Goal: Task Accomplishment & Management: Use online tool/utility

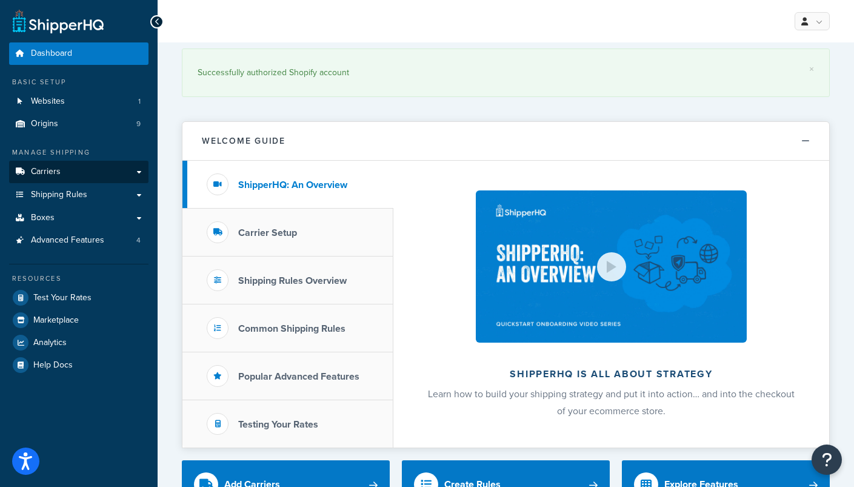
click at [61, 168] on link "Carriers" at bounding box center [78, 172] width 139 height 22
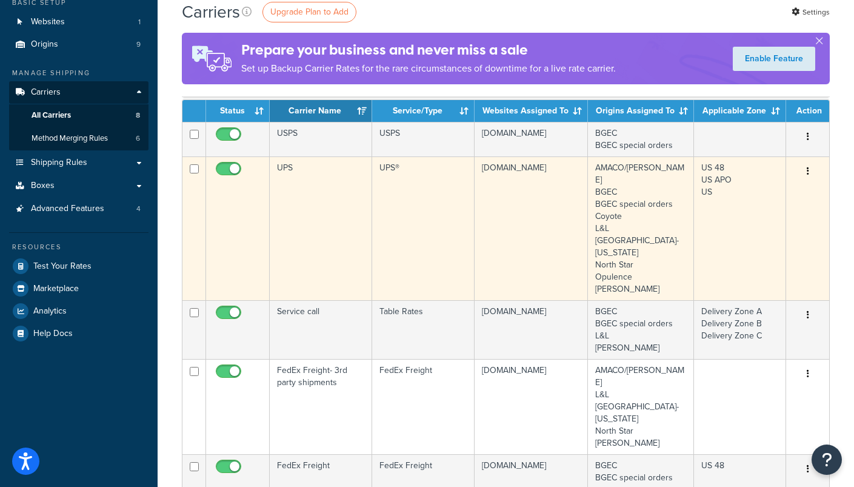
scroll to position [73, 0]
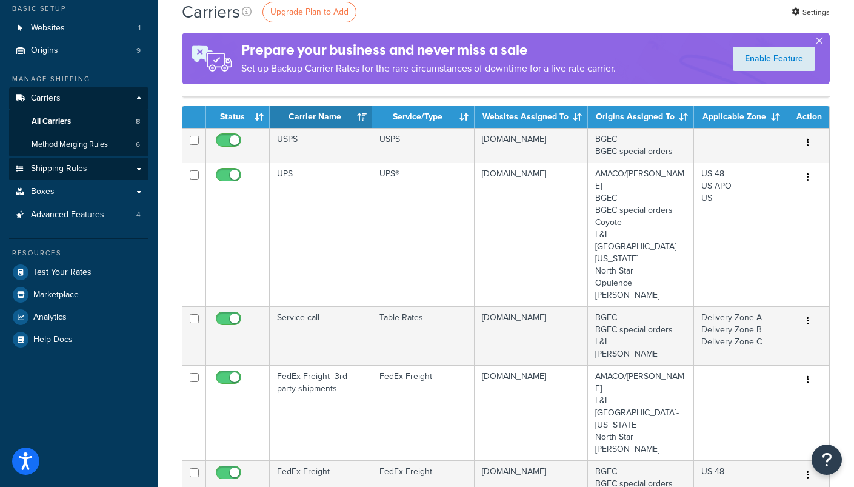
click at [60, 164] on span "Shipping Rules" at bounding box center [59, 169] width 56 height 10
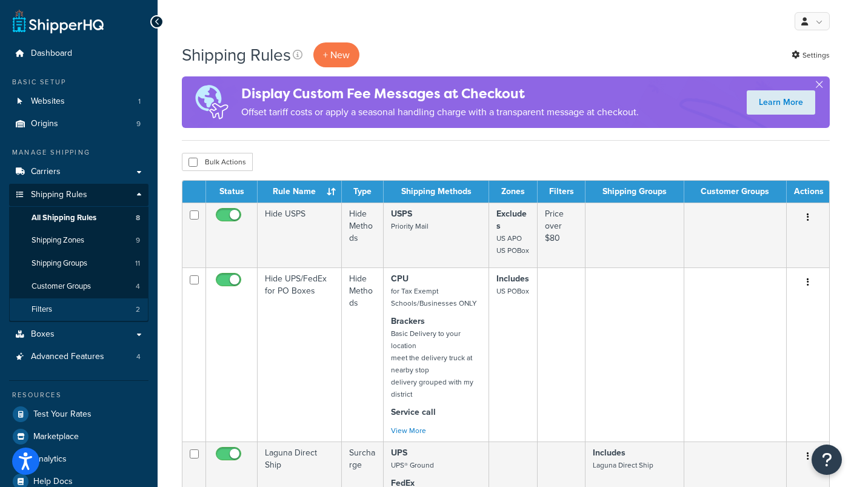
click at [68, 301] on link "Filters 2" at bounding box center [78, 309] width 139 height 22
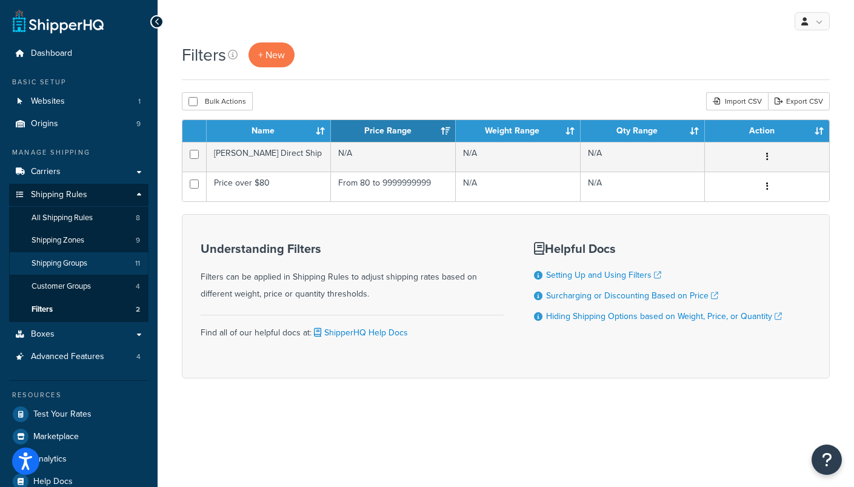
click at [91, 258] on link "Shipping Groups 11" at bounding box center [78, 263] width 139 height 22
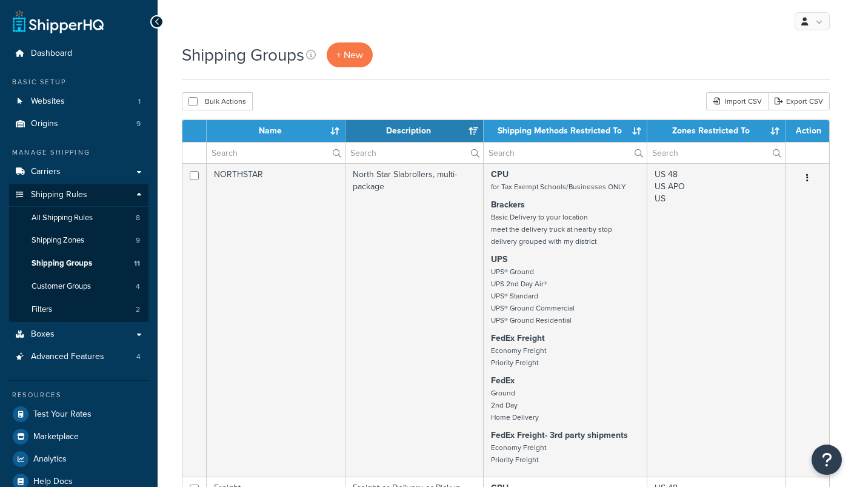
select select "15"
click at [102, 218] on link "All Shipping Rules 8" at bounding box center [78, 218] width 139 height 22
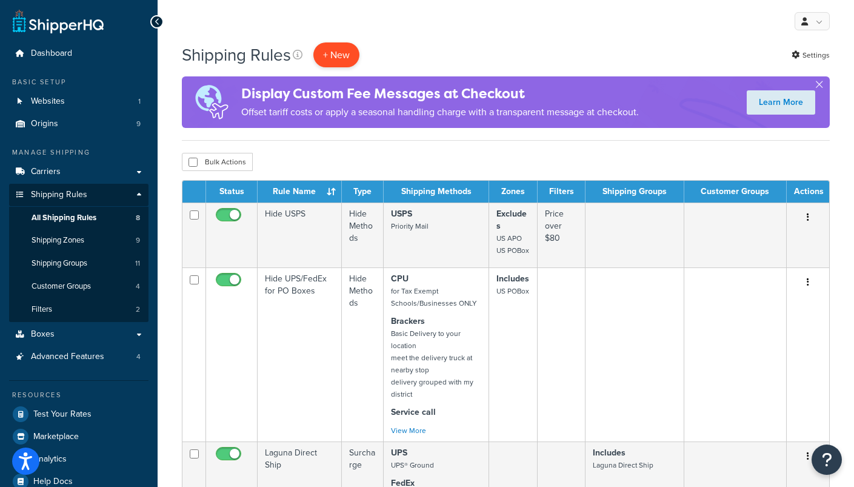
click at [335, 58] on p "+ New" at bounding box center [336, 54] width 46 height 25
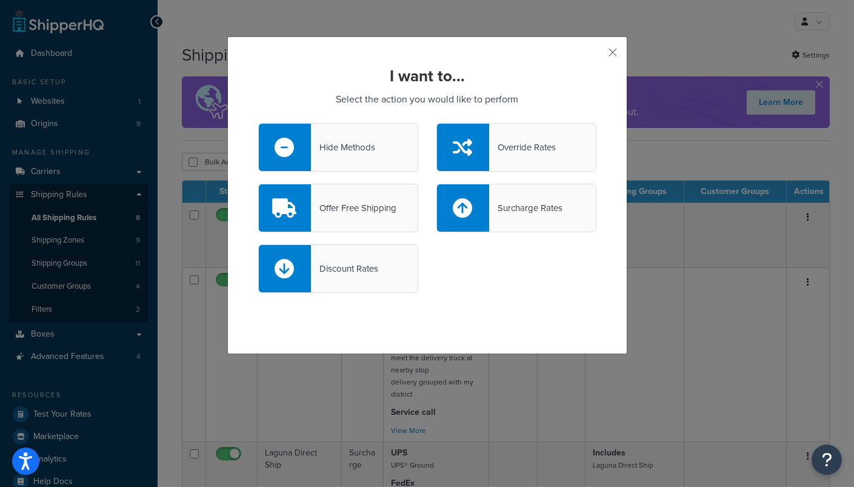
click at [351, 215] on div "Offer Free Shipping" at bounding box center [353, 207] width 85 height 17
click at [0, 0] on input "Offer Free Shipping" at bounding box center [0, 0] width 0 height 0
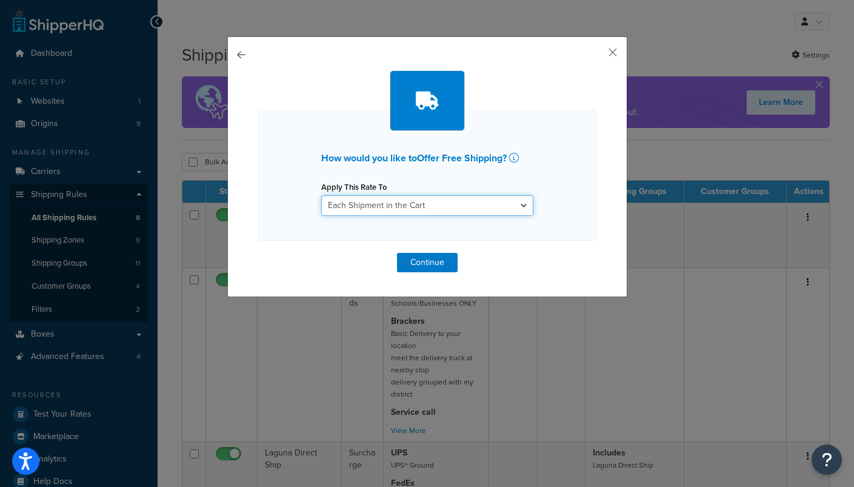
select select "SHIPPING_GROUP"
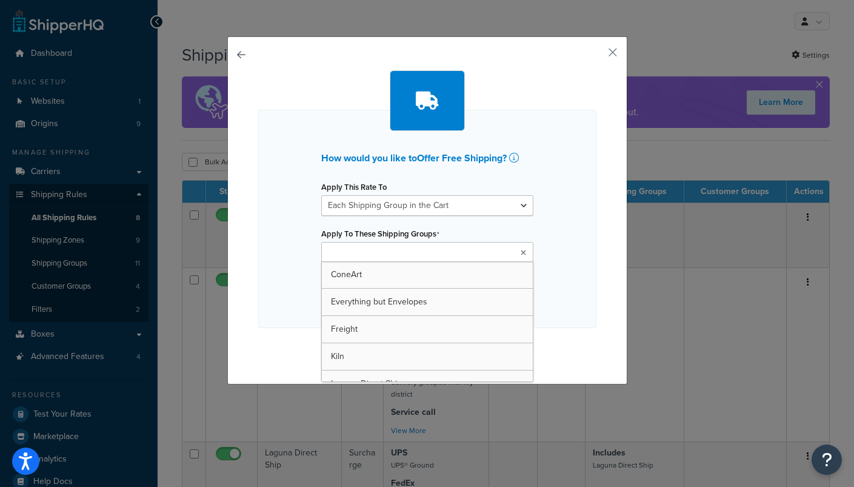
click at [375, 251] on input "Apply To These Shipping Groups" at bounding box center [378, 252] width 107 height 13
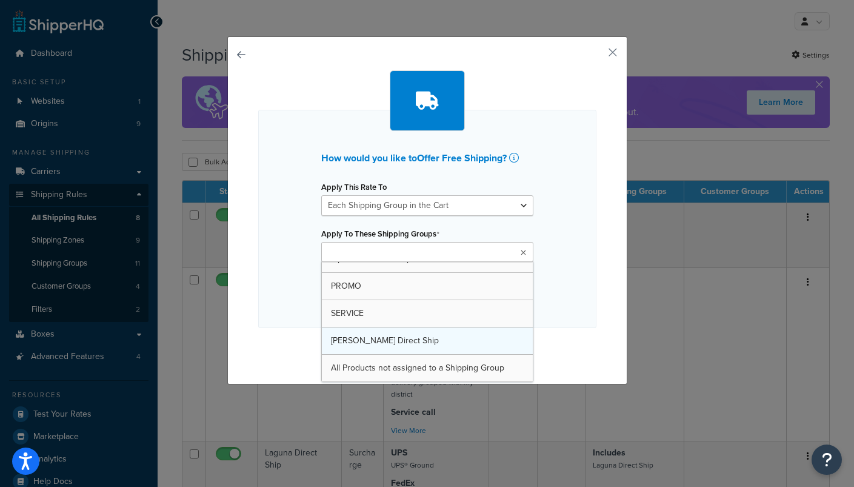
scroll to position [179, 0]
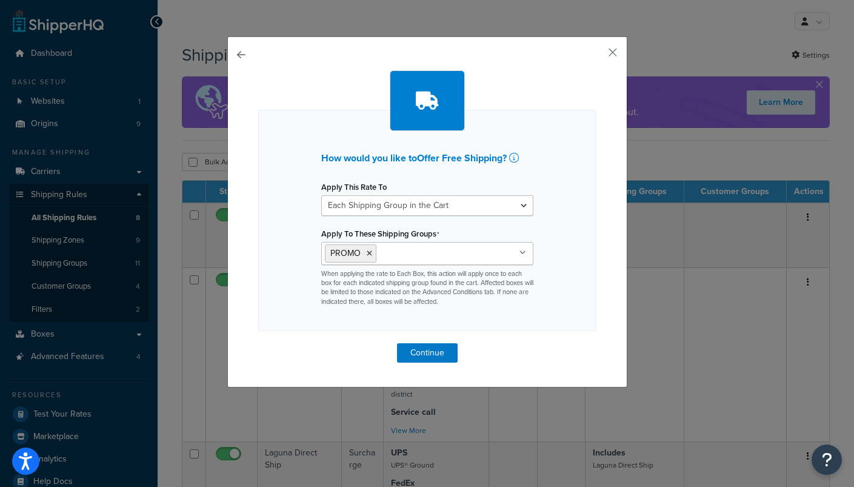
click at [247, 292] on div "How would you like to Offer Free Shipping ? Apply This Rate To Each Shipment in…" at bounding box center [427, 211] width 400 height 351
click at [371, 253] on icon at bounding box center [369, 253] width 5 height 7
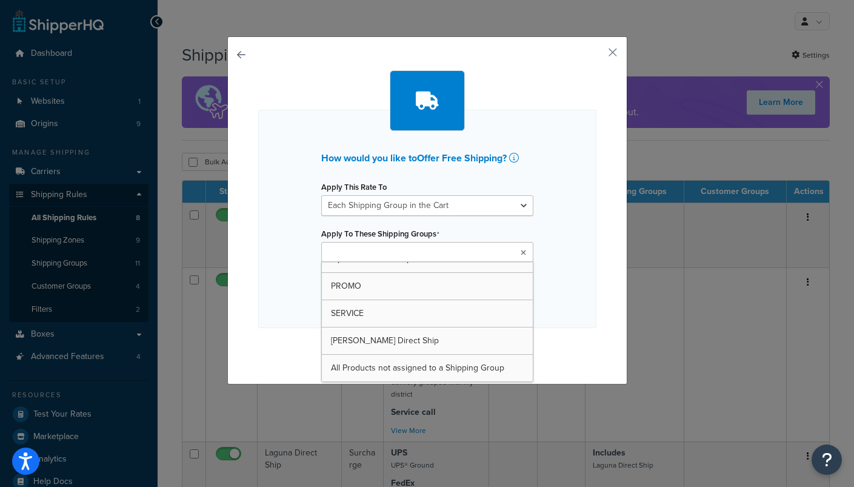
click at [376, 253] on input "Apply To These Shipping Groups" at bounding box center [378, 252] width 107 height 13
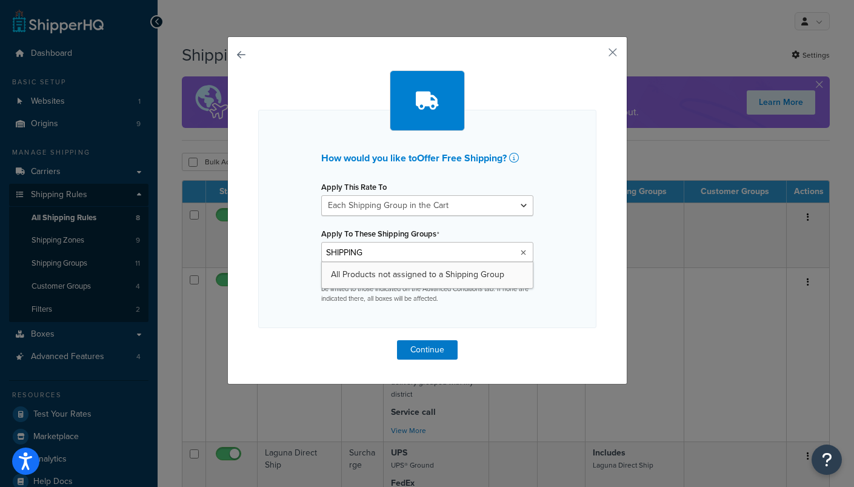
click at [356, 254] on input "SHIPPING" at bounding box center [378, 252] width 107 height 13
type input "FREESHIP"
click at [429, 345] on button "Continue" at bounding box center [427, 349] width 61 height 19
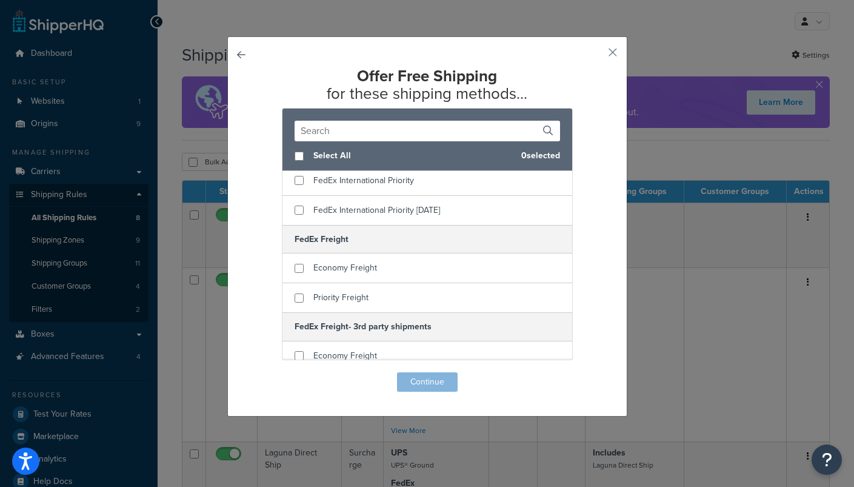
scroll to position [610, 0]
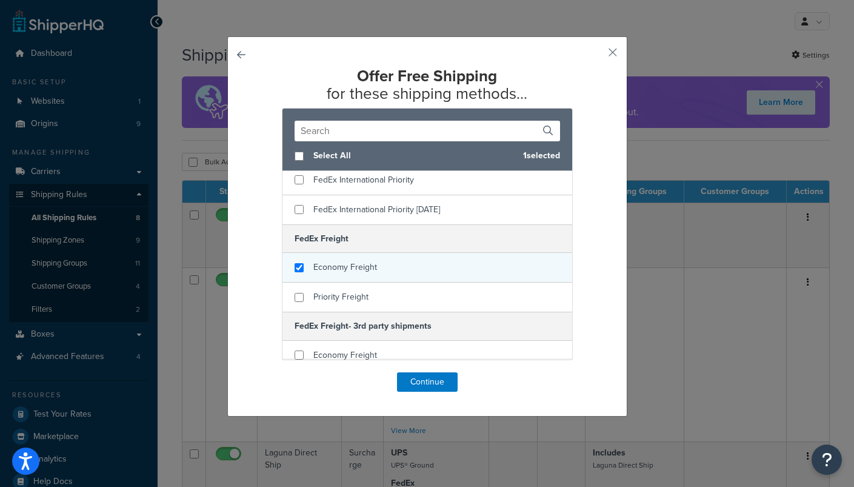
click at [301, 264] on input "checkbox" at bounding box center [298, 267] width 9 height 9
checkbox input "true"
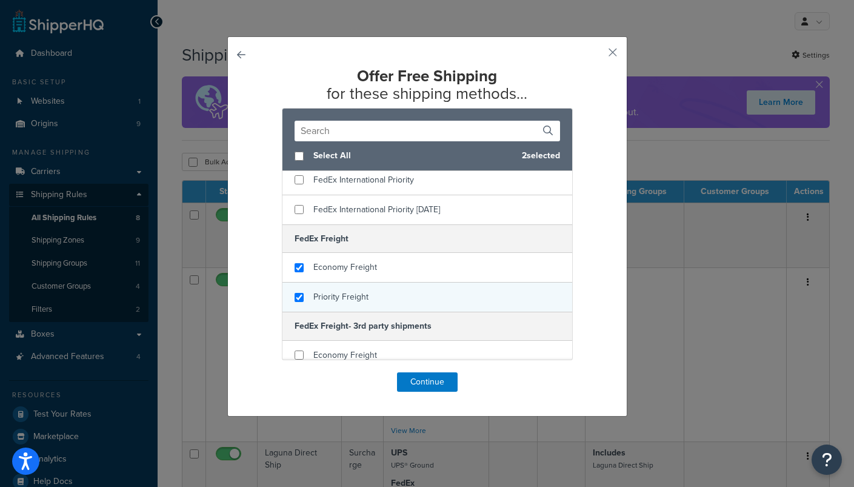
click at [301, 296] on input "checkbox" at bounding box center [298, 297] width 9 height 9
checkbox input "true"
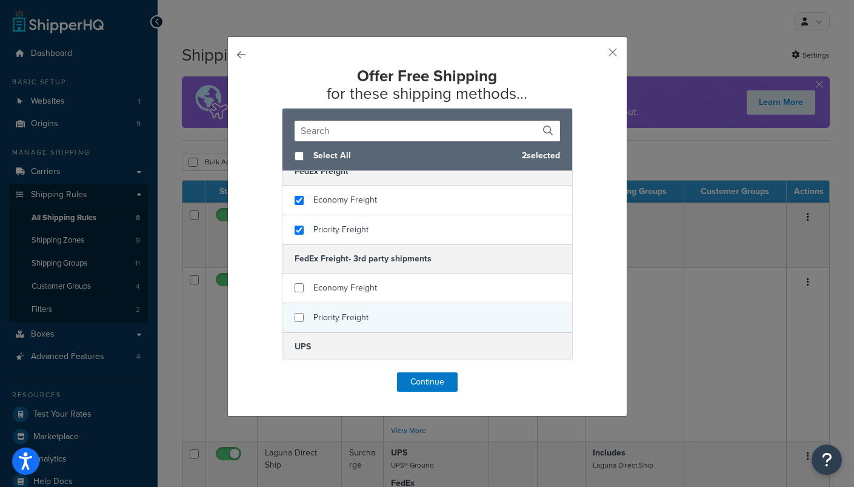
scroll to position [697, 0]
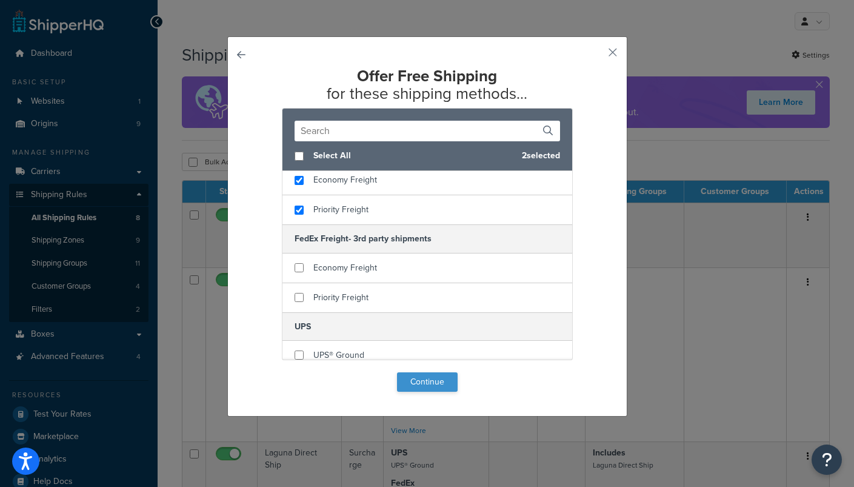
click at [431, 381] on button "Continue" at bounding box center [427, 381] width 61 height 19
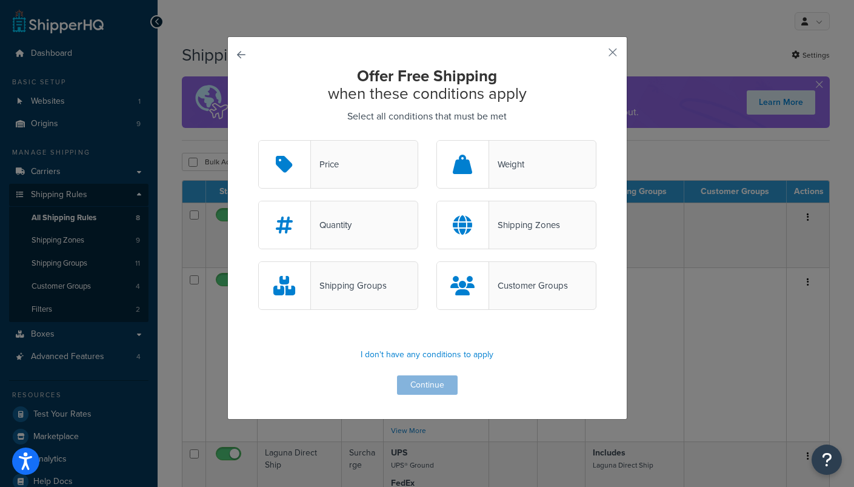
click at [363, 287] on div "Shipping Groups" at bounding box center [349, 285] width 76 height 17
click at [0, 0] on input "Shipping Groups" at bounding box center [0, 0] width 0 height 0
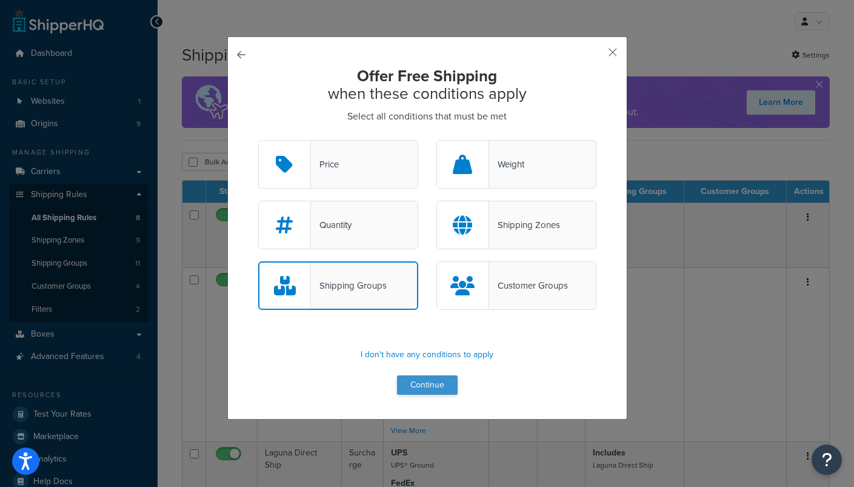
click at [436, 383] on button "Continue" at bounding box center [427, 384] width 61 height 19
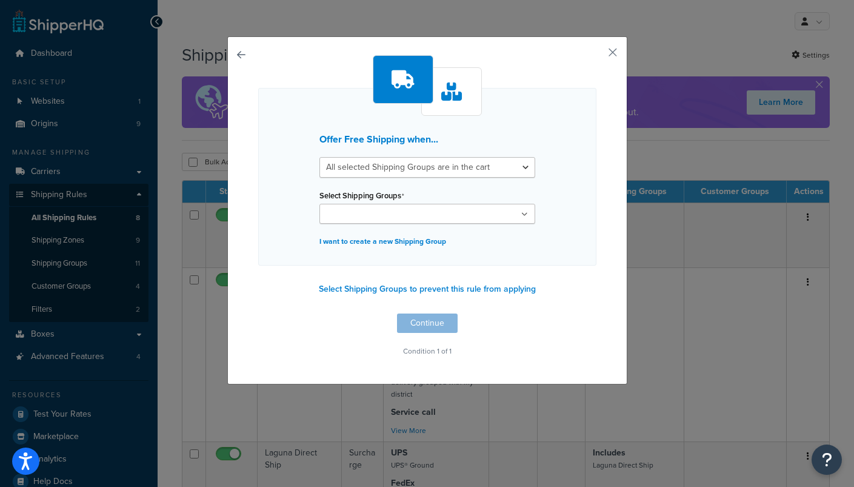
click at [422, 210] on input "Select Shipping Groups" at bounding box center [376, 214] width 107 height 13
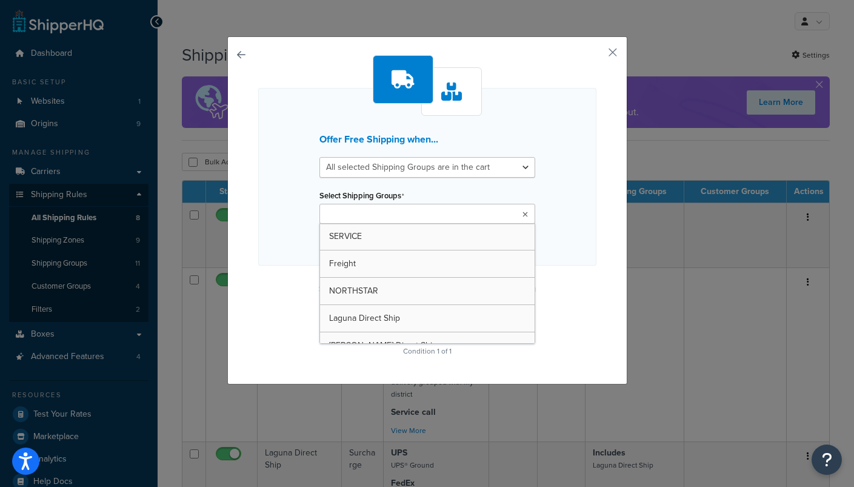
scroll to position [0, 0]
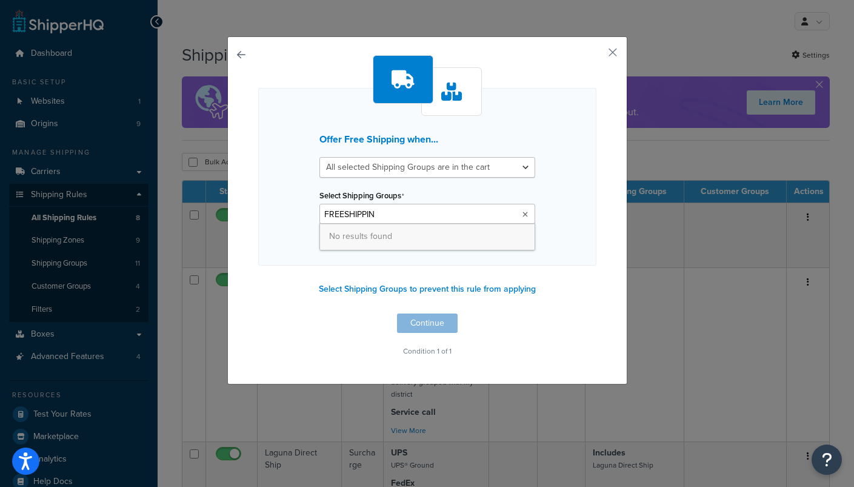
type input "FREESHIPPING"
click at [444, 324] on div "Offer Free Shipping when... All selected Shipping Groups are in the cart Any se…" at bounding box center [427, 207] width 338 height 304
click at [421, 244] on p "I want to create a new Shipping Group" at bounding box center [427, 241] width 216 height 17
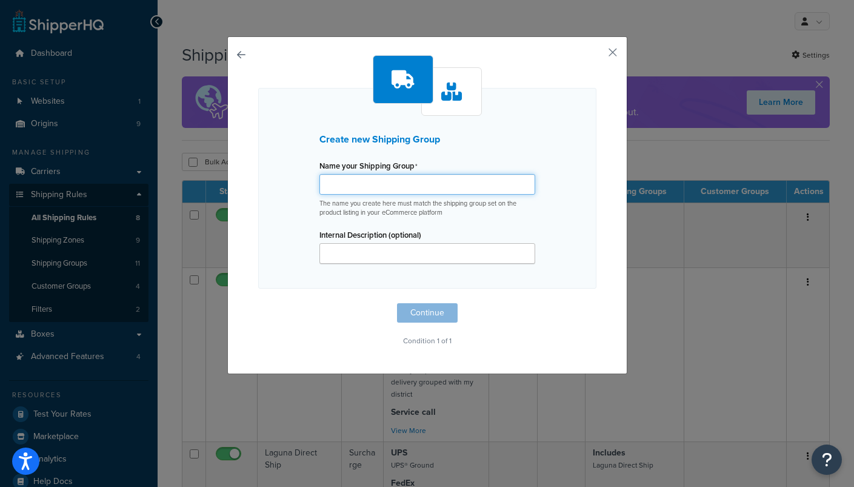
click at [387, 186] on input "Name your Shipping Group" at bounding box center [427, 184] width 216 height 21
type input "FREESHIP"
click at [437, 308] on button "Continue" at bounding box center [427, 312] width 61 height 19
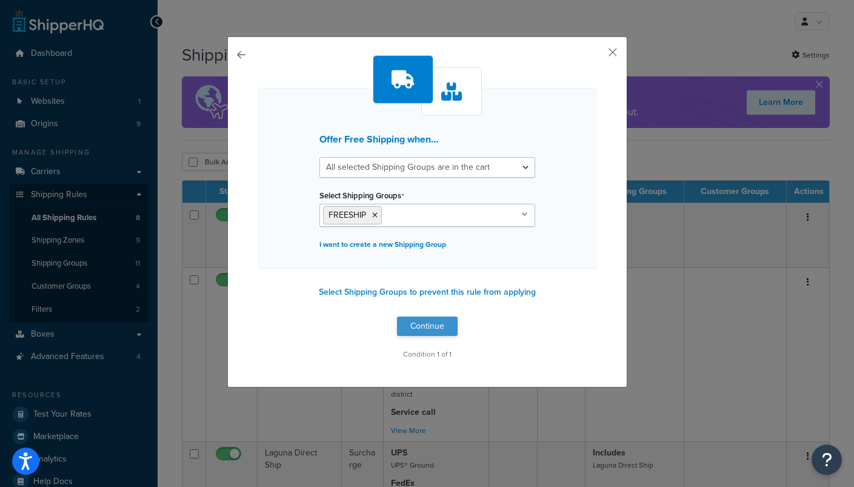
click at [427, 324] on button "Continue" at bounding box center [427, 325] width 61 height 19
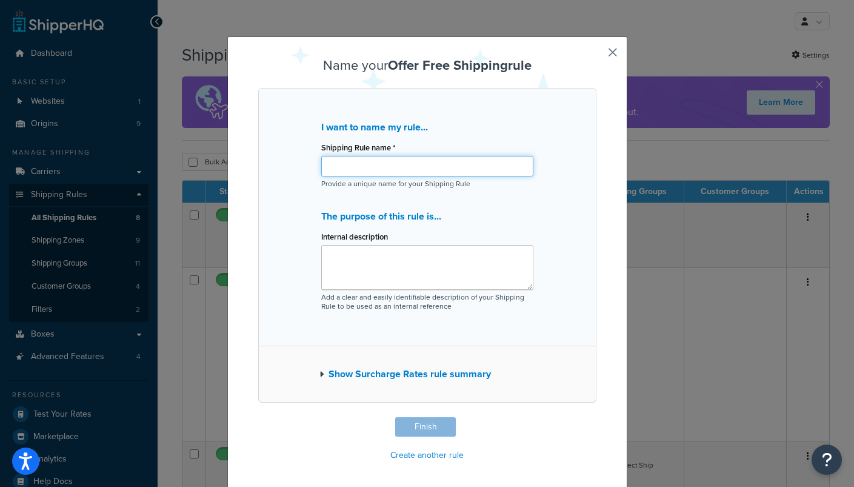
click at [404, 170] on input "Shipping Rule name *" at bounding box center [427, 166] width 212 height 21
type input "Free Shipping"
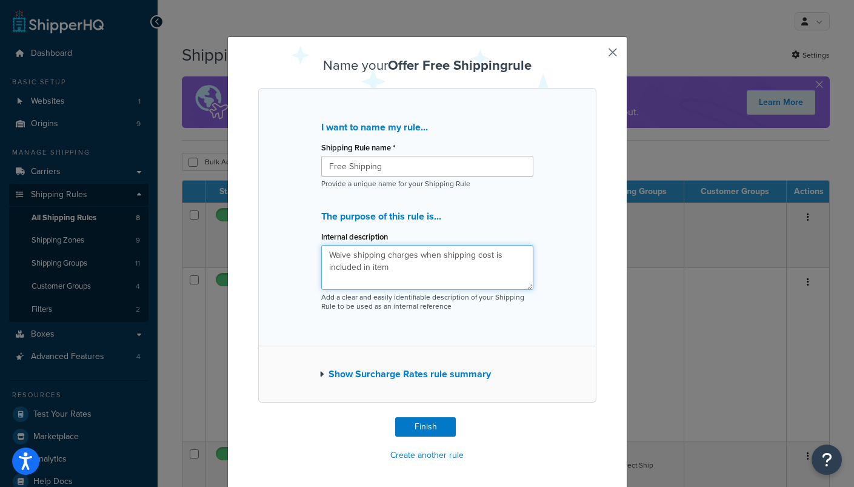
type textarea "Waive shipping charges when shipping cost is included in item"
click at [348, 379] on button "Show Surcharge Rates rule summary" at bounding box center [404, 373] width 171 height 17
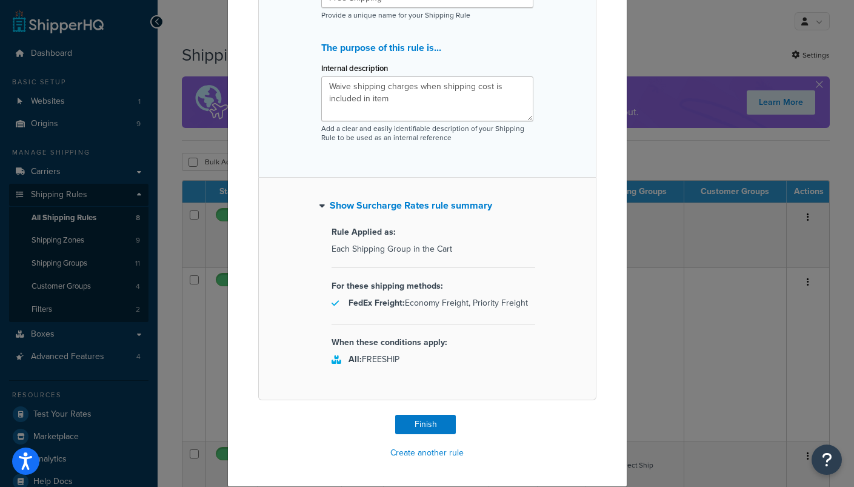
scroll to position [173, 0]
click at [428, 422] on button "Finish" at bounding box center [425, 423] width 61 height 19
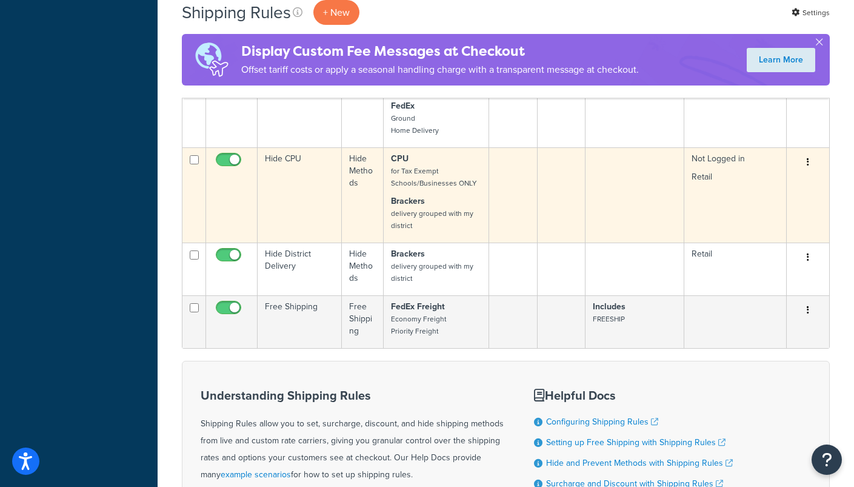
scroll to position [647, 0]
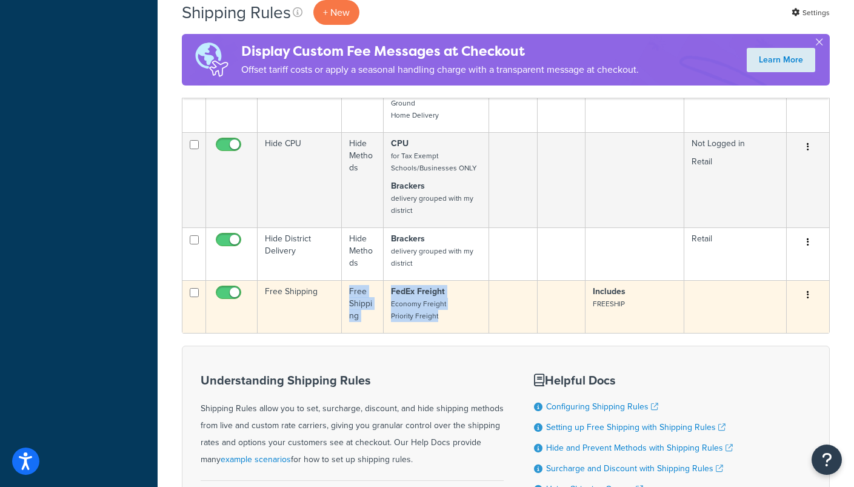
drag, startPoint x: 304, startPoint y: 319, endPoint x: 464, endPoint y: 341, distance: 161.4
click at [464, 333] on tr "Free Shipping Free Shipping FedEx Freight Economy Freight Priority Freight Incl…" at bounding box center [505, 306] width 647 height 53
click at [527, 333] on td at bounding box center [513, 306] width 48 height 53
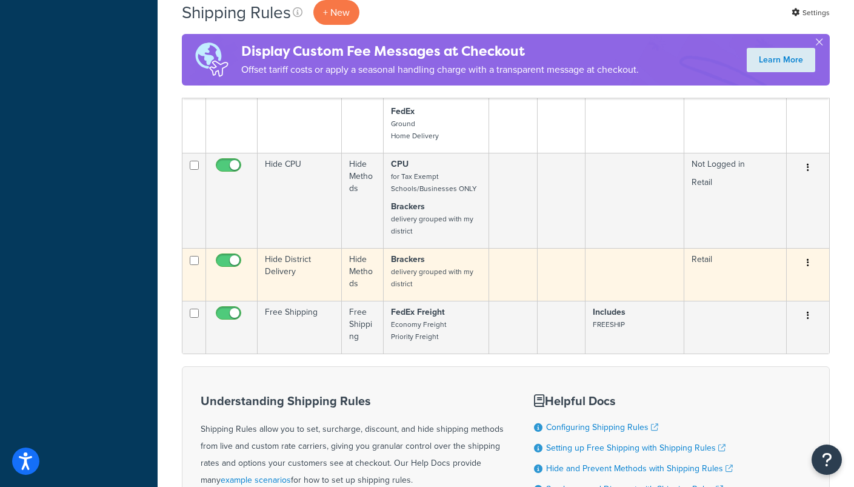
scroll to position [632, 0]
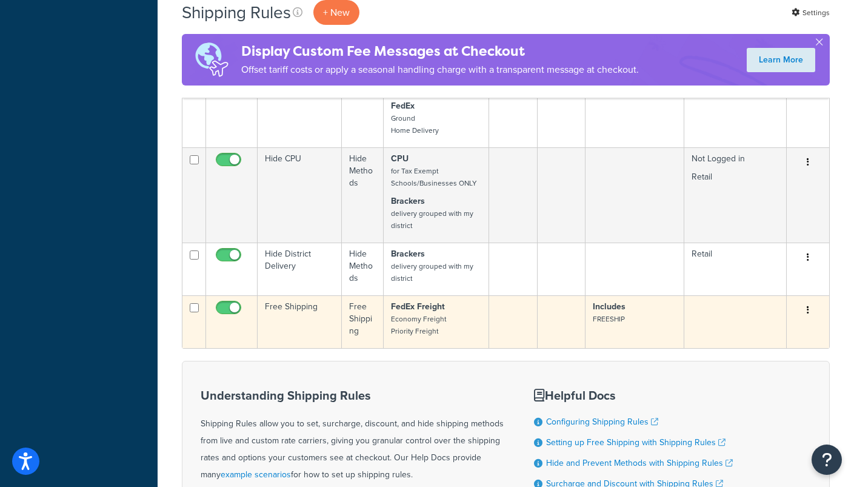
click at [282, 319] on td "Free Shipping" at bounding box center [300, 321] width 84 height 53
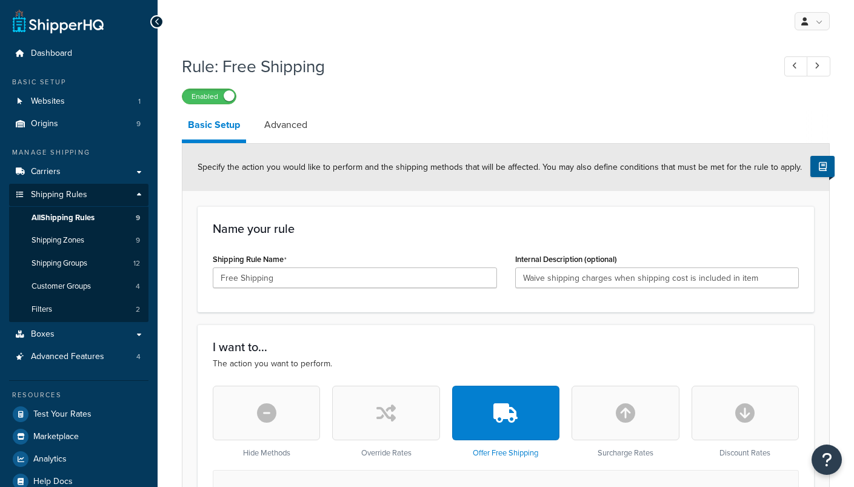
select select "SHIPPING_GROUP"
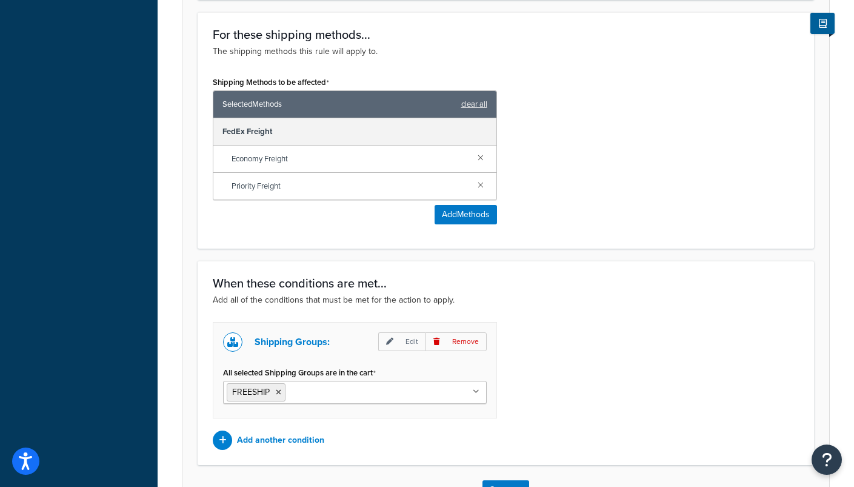
scroll to position [674, 0]
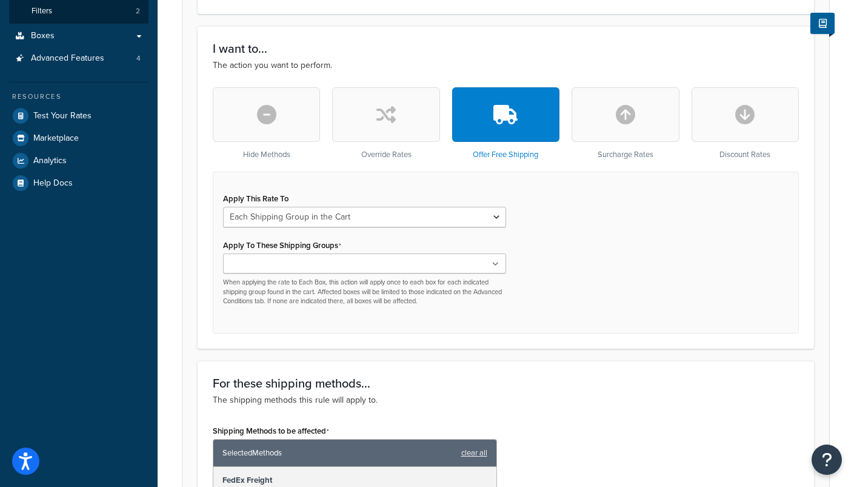
scroll to position [299, 0]
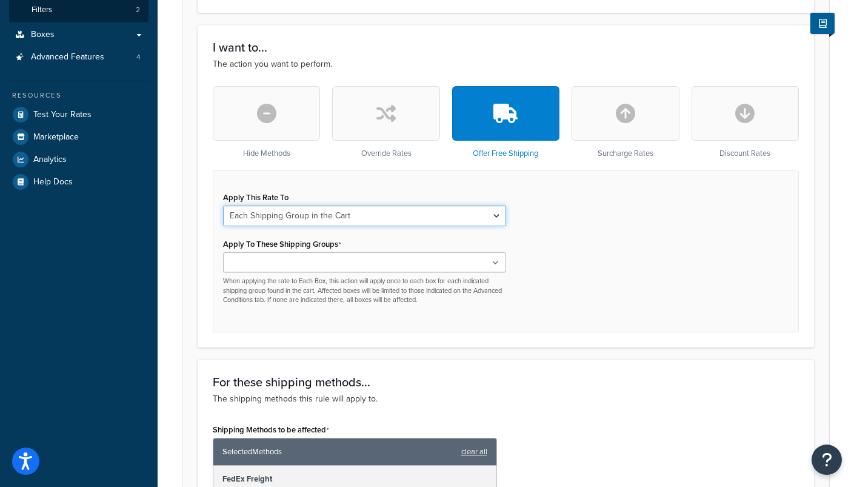
select select "ITEM"
click at [474, 262] on ul at bounding box center [364, 262] width 283 height 20
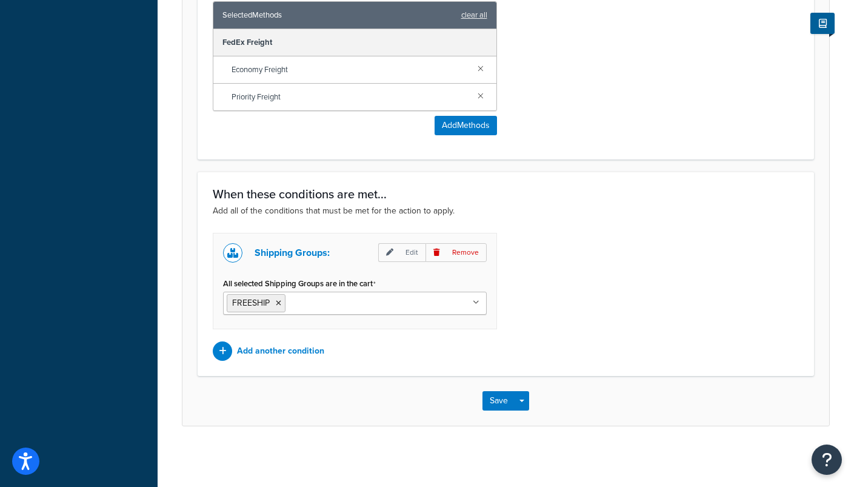
scroll to position [739, 0]
click at [502, 403] on button "Save" at bounding box center [498, 400] width 33 height 19
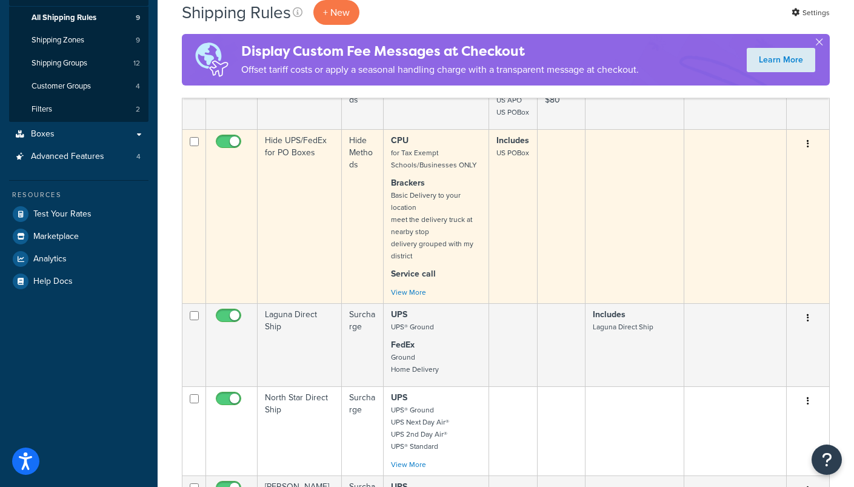
scroll to position [196, 0]
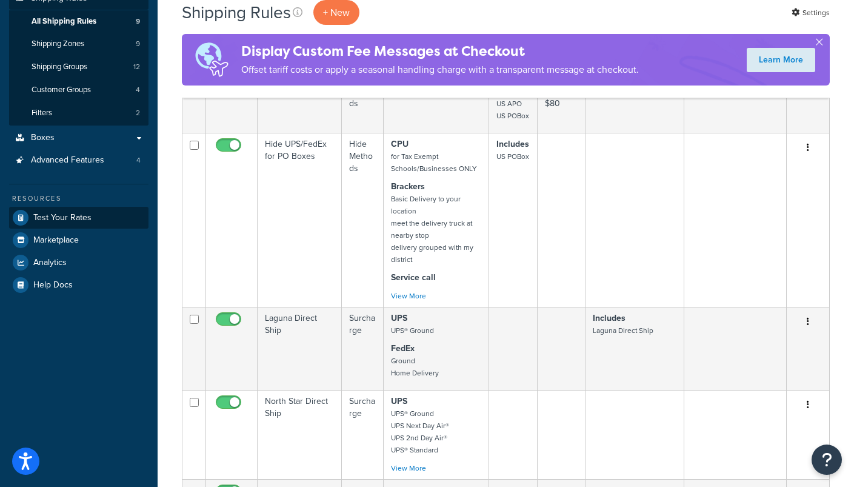
click at [65, 213] on span "Test Your Rates" at bounding box center [62, 218] width 58 height 10
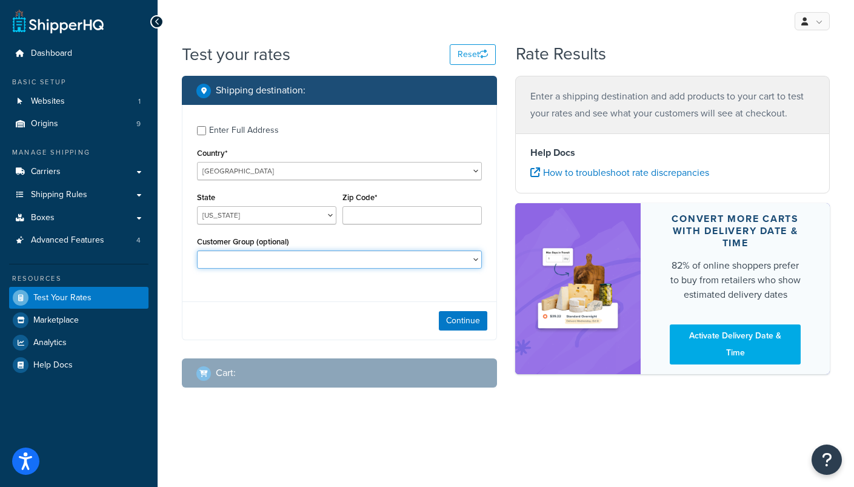
select select "B2B"
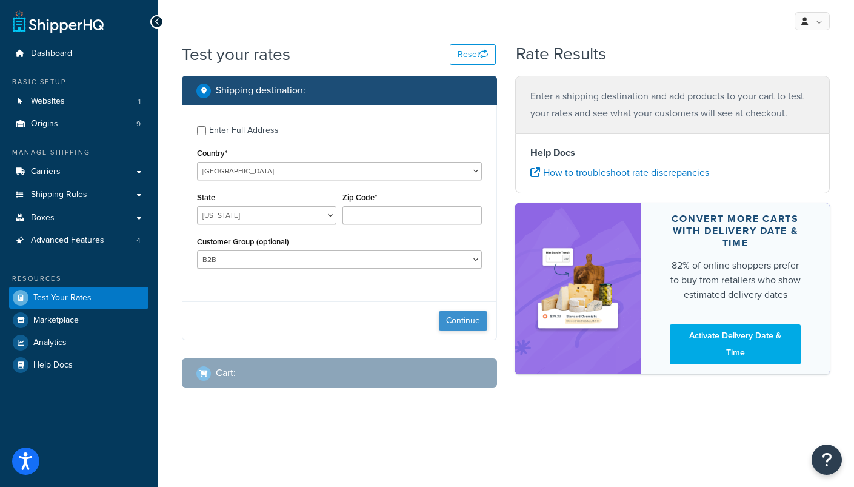
click at [467, 324] on button "Continue" at bounding box center [463, 320] width 48 height 19
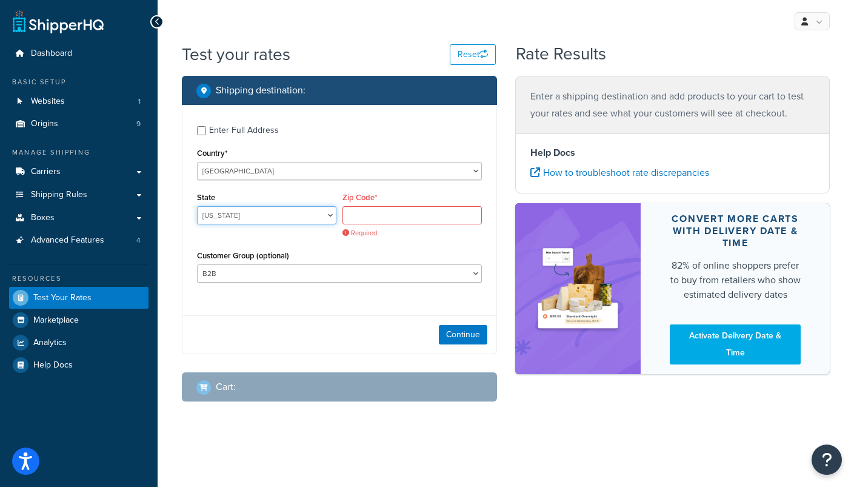
select select "NE"
click at [368, 219] on input "Zip Code*" at bounding box center [411, 215] width 139 height 18
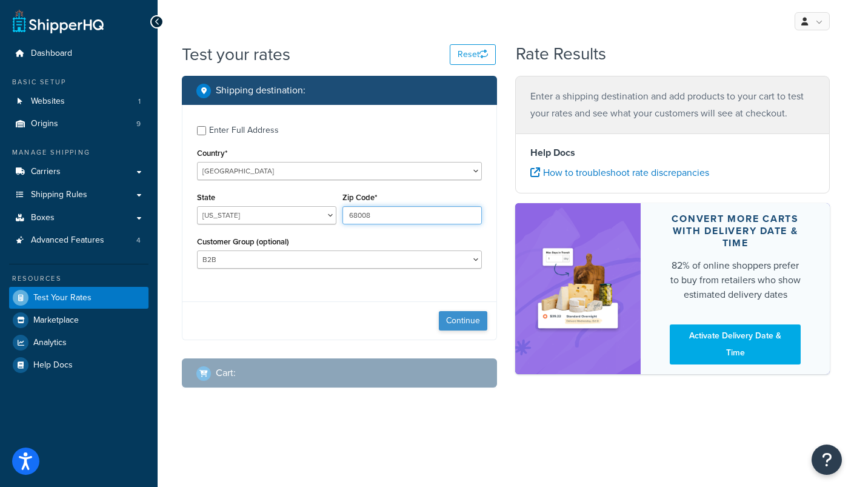
type input "68008"
click at [461, 325] on button "Continue" at bounding box center [463, 320] width 48 height 19
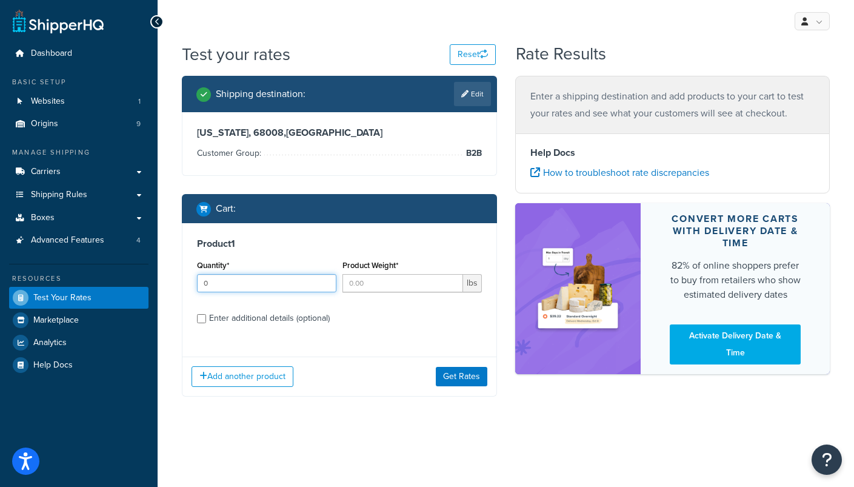
click at [322, 284] on input "0" at bounding box center [266, 283] width 139 height 18
click at [322, 278] on input "0" at bounding box center [266, 283] width 139 height 18
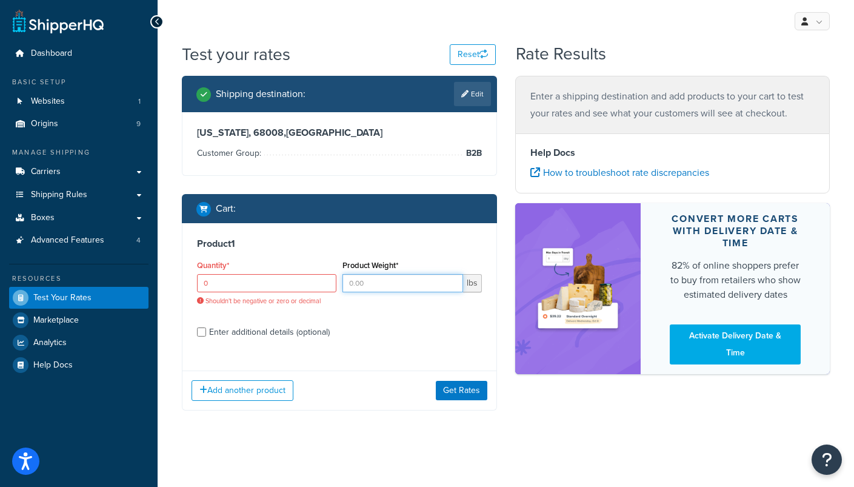
click at [391, 287] on input "Product Weight*" at bounding box center [402, 283] width 121 height 18
type input "1"
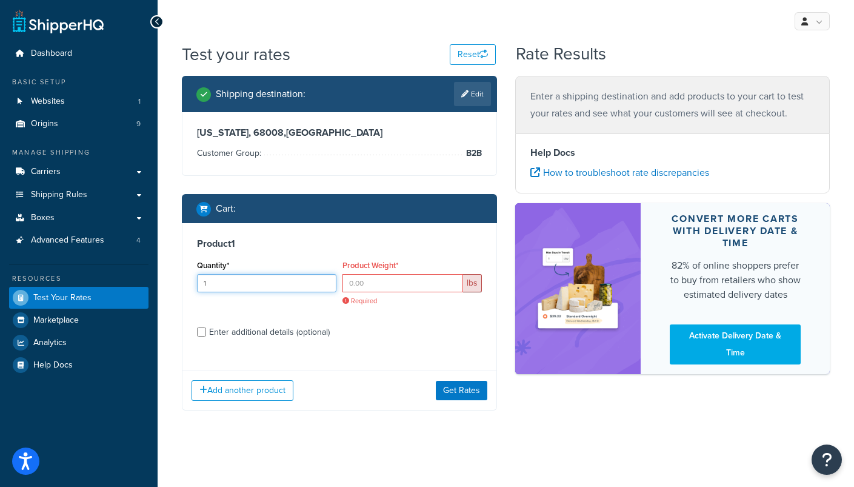
click at [325, 281] on input "1" at bounding box center [266, 283] width 139 height 18
click at [204, 329] on input "Enter additional details (optional)" at bounding box center [201, 331] width 9 height 9
checkbox input "true"
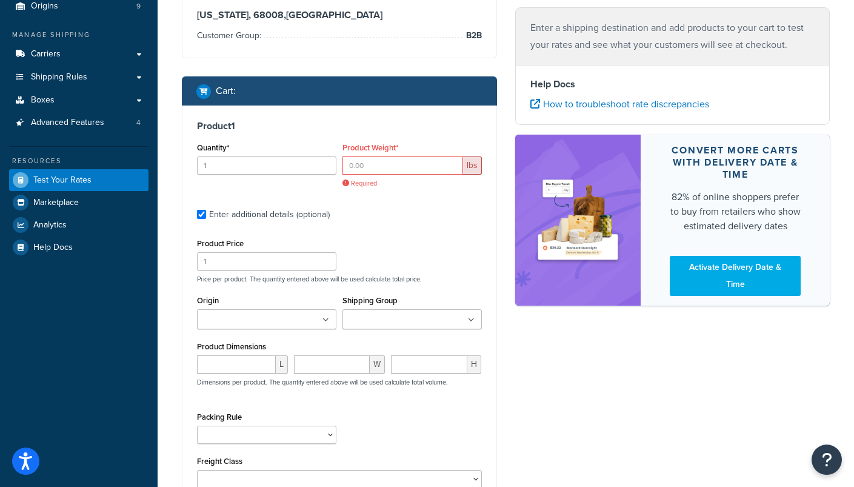
scroll to position [119, 0]
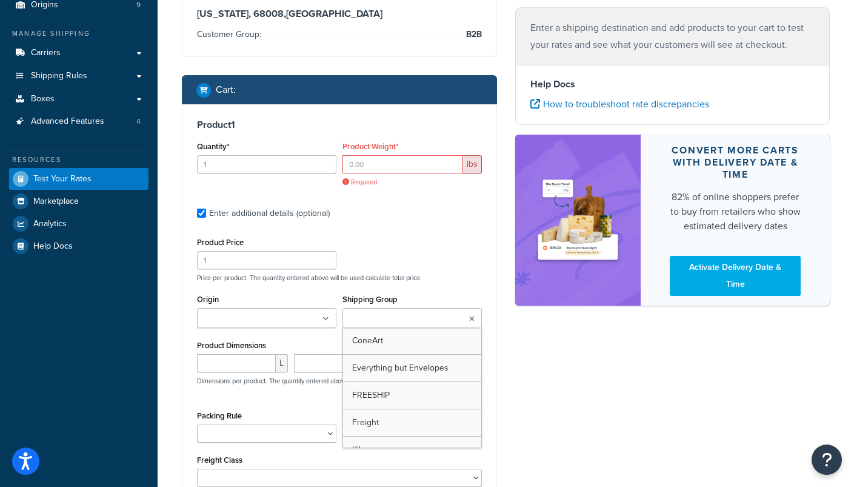
click at [367, 324] on input "Shipping Group" at bounding box center [399, 318] width 107 height 13
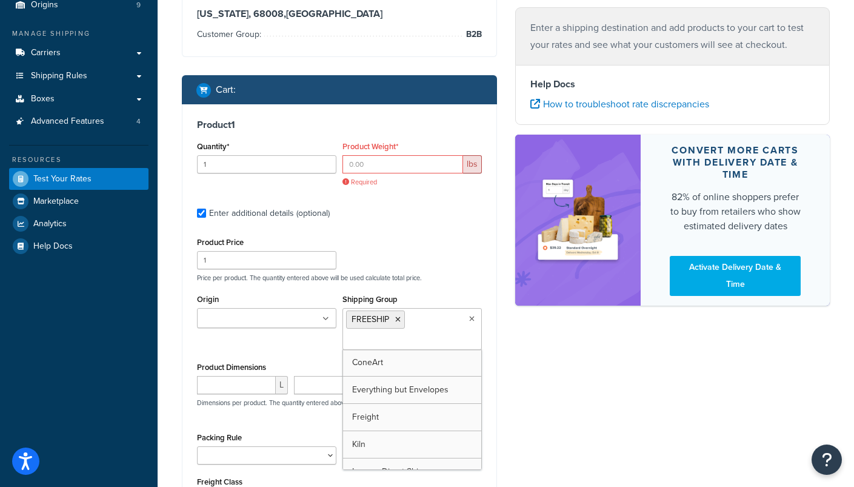
click at [396, 250] on div "Product Price 1 Price per product. The quantity entered above will be used calc…" at bounding box center [339, 258] width 291 height 48
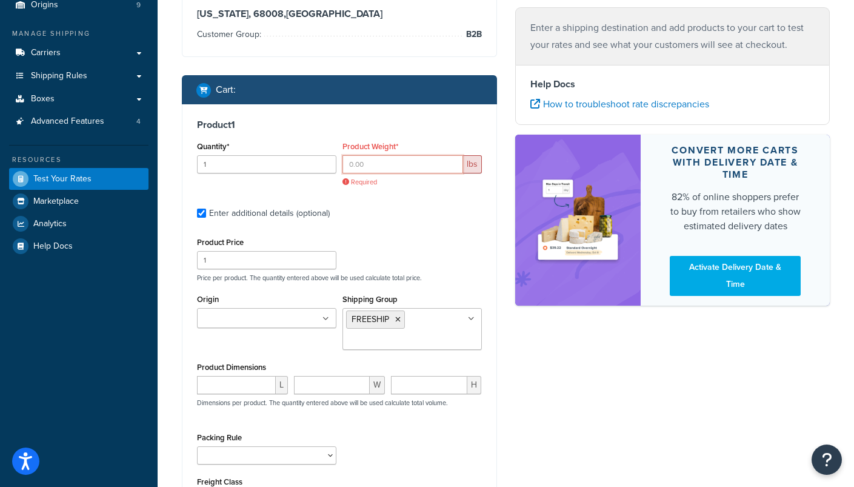
click at [402, 168] on input "Product Weight*" at bounding box center [402, 164] width 121 height 18
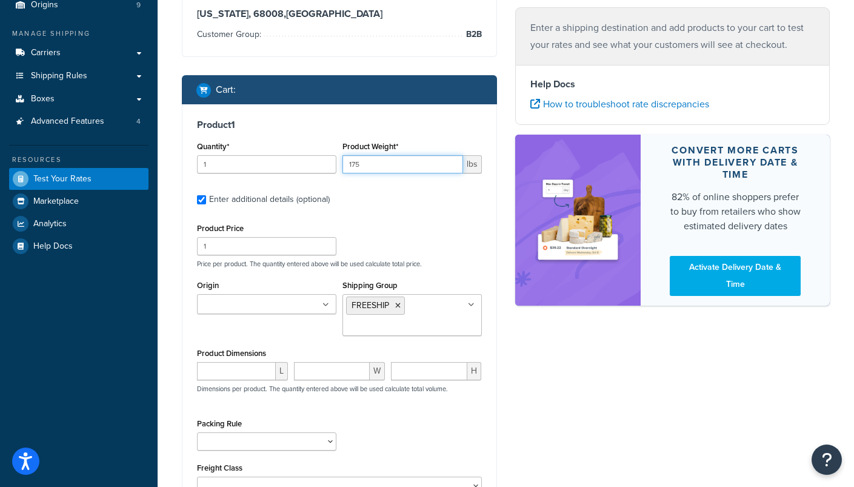
type input "175"
click at [405, 264] on p "Price per product. The quantity entered above will be used calculate total pric…" at bounding box center [339, 263] width 291 height 8
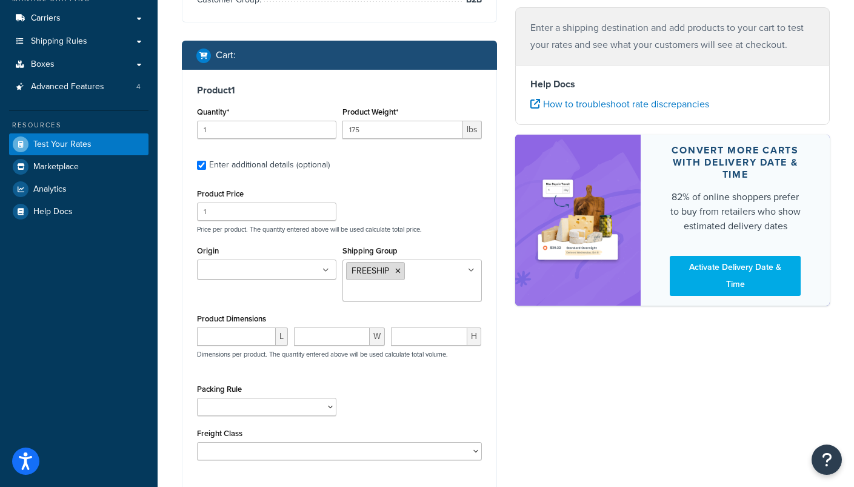
scroll to position [156, 0]
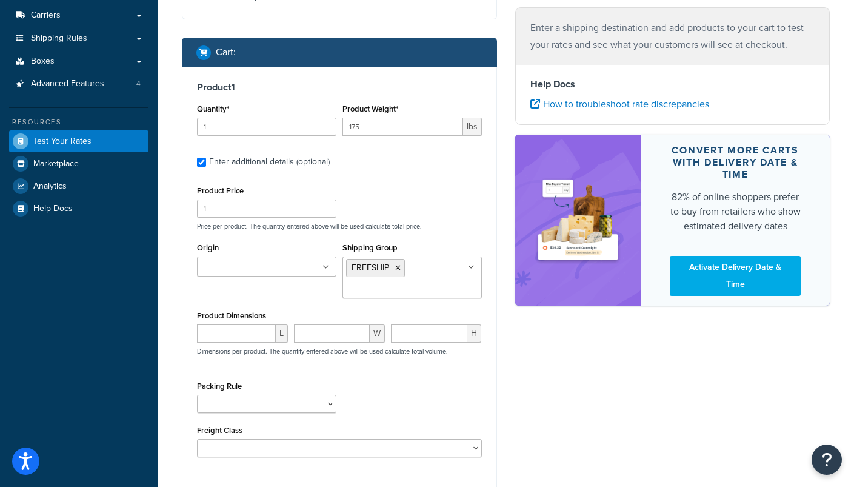
click at [331, 265] on ul at bounding box center [266, 266] width 139 height 20
click at [283, 247] on div "Origin BGEC AMACO/[PERSON_NAME] BGEC special orders Coyote L&L Laguna-[US_STATE…" at bounding box center [266, 268] width 139 height 59
click at [247, 342] on input "number" at bounding box center [236, 333] width 79 height 18
type input "44"
type input "38"
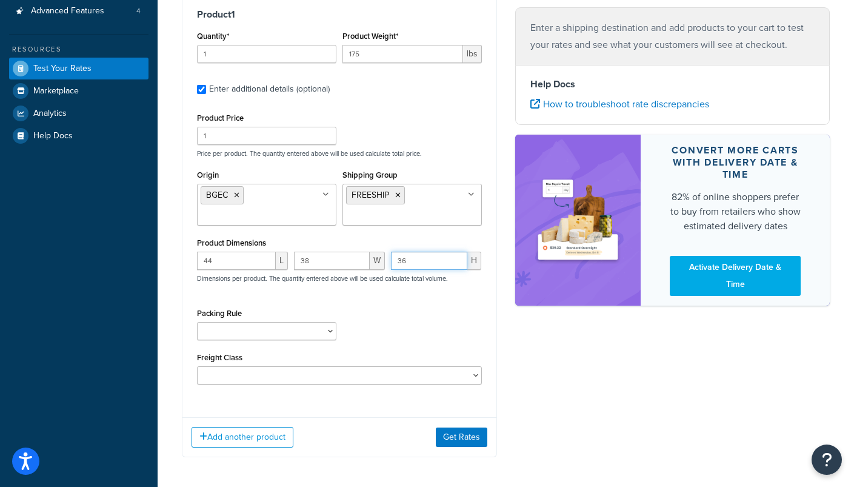
scroll to position [233, 0]
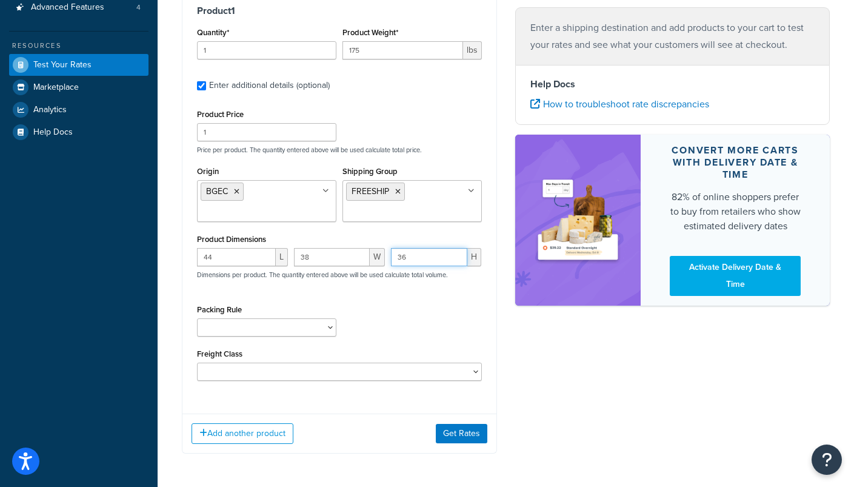
type input "36"
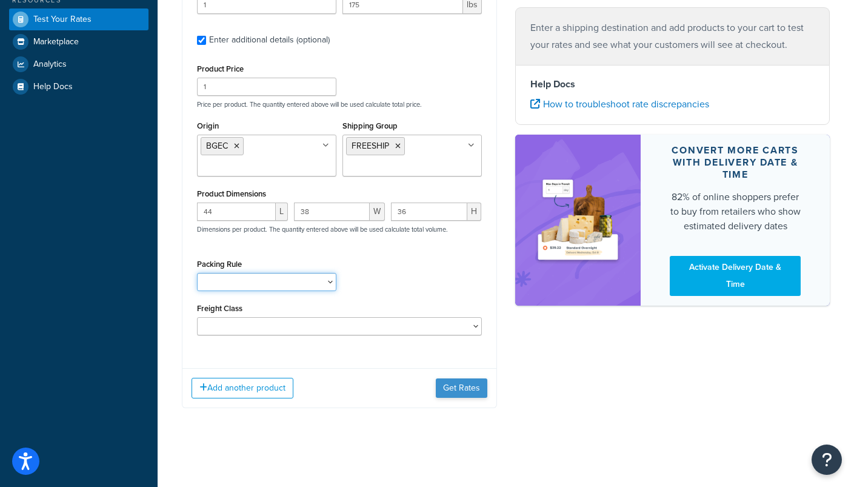
scroll to position [279, 0]
click at [454, 388] on button "Get Rates" at bounding box center [462, 387] width 52 height 19
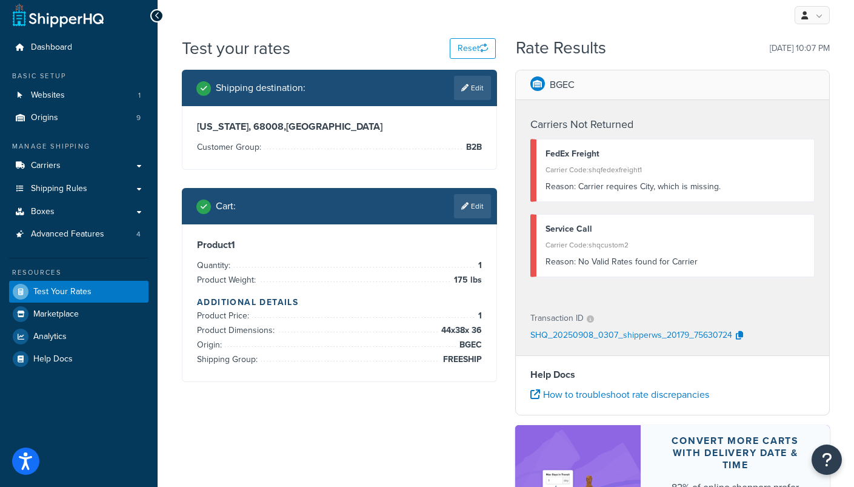
scroll to position [0, 0]
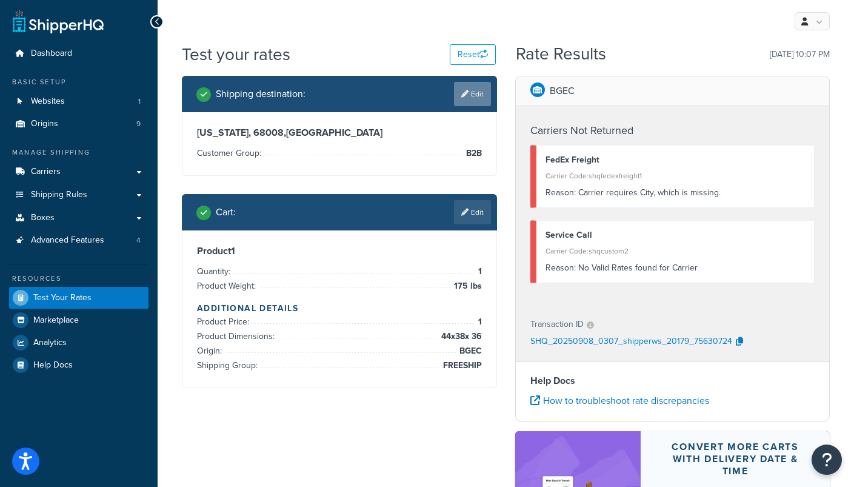
click at [477, 94] on link "Edit" at bounding box center [472, 94] width 37 height 24
select select "NE"
select select "B2B"
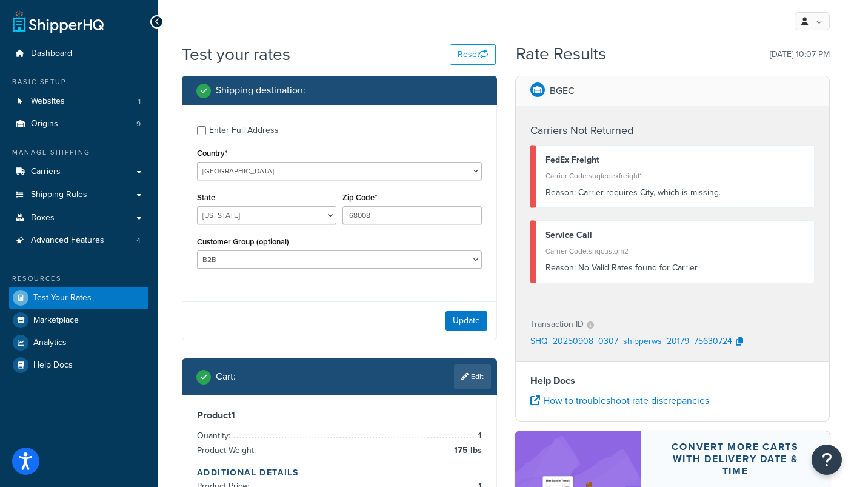
click at [207, 127] on div "Enter Full Address" at bounding box center [339, 128] width 285 height 19
click at [198, 133] on input "Enter Full Address" at bounding box center [201, 130] width 9 height 9
checkbox input "true"
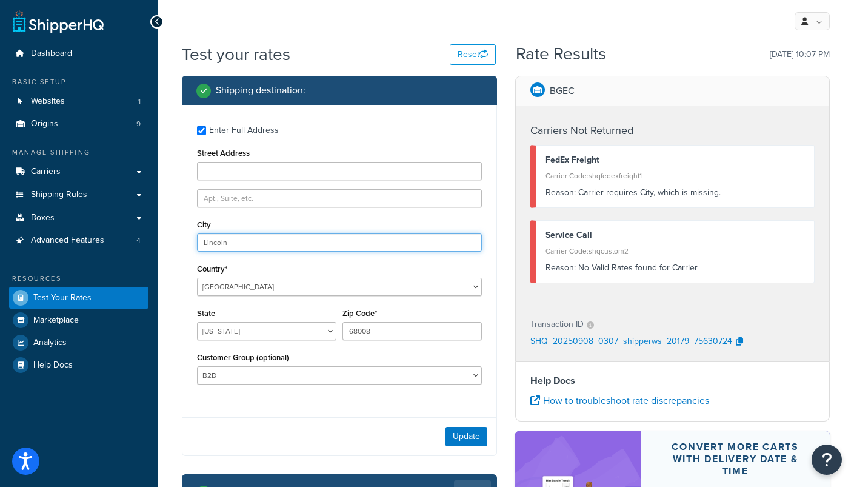
type input "Lincoln"
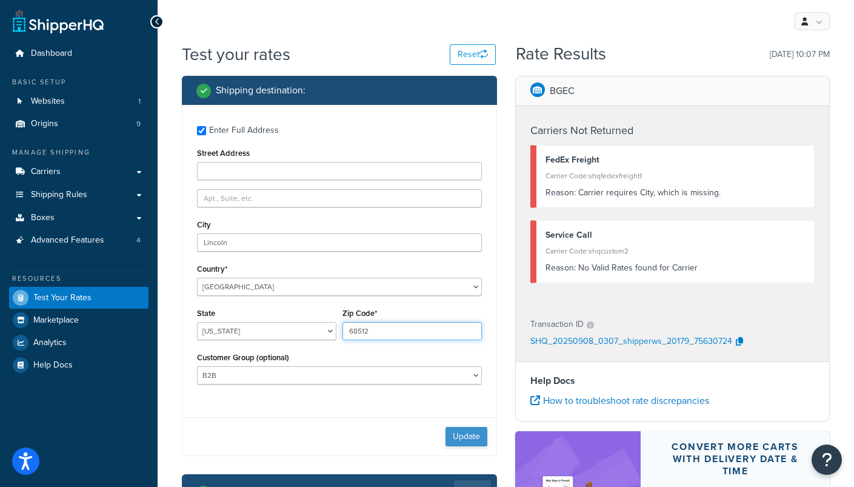
type input "68512"
click at [459, 446] on button "Update" at bounding box center [466, 436] width 42 height 19
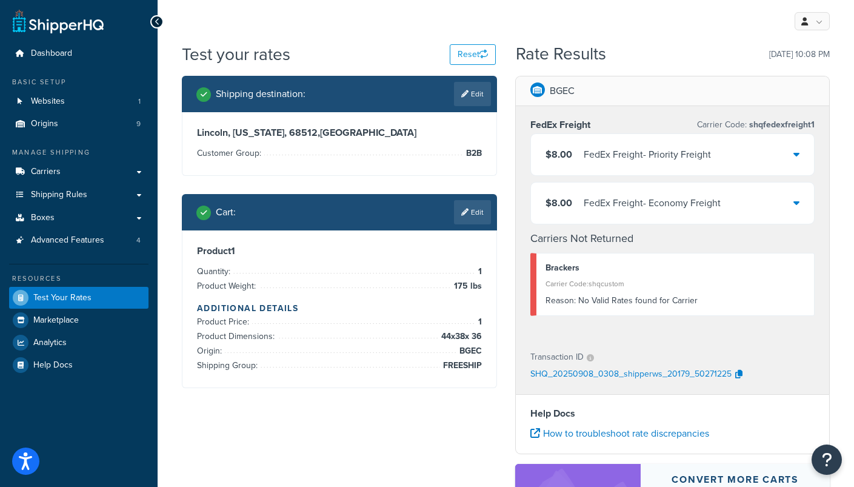
click at [797, 156] on icon at bounding box center [796, 154] width 6 height 10
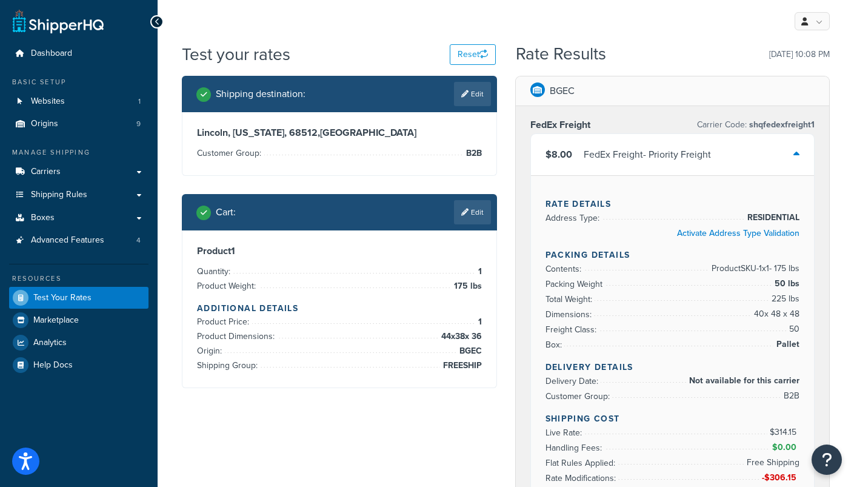
click at [797, 156] on icon at bounding box center [796, 154] width 6 height 10
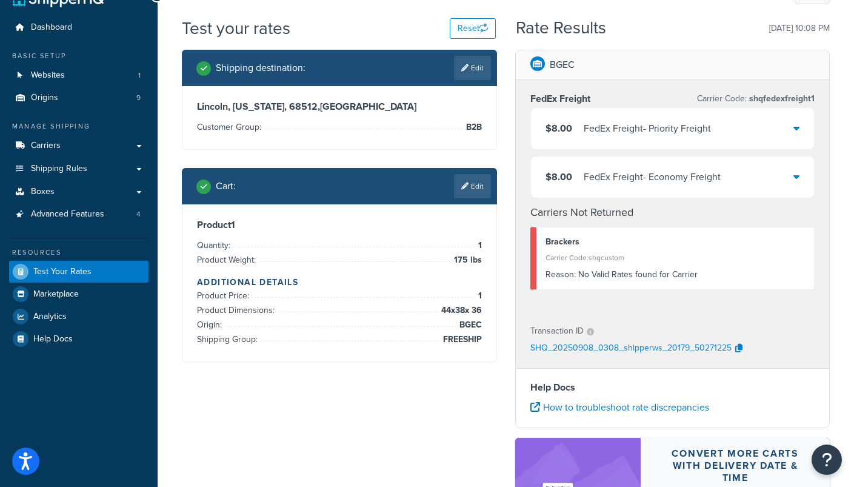
scroll to position [27, 0]
